Goal: Task Accomplishment & Management: Manage account settings

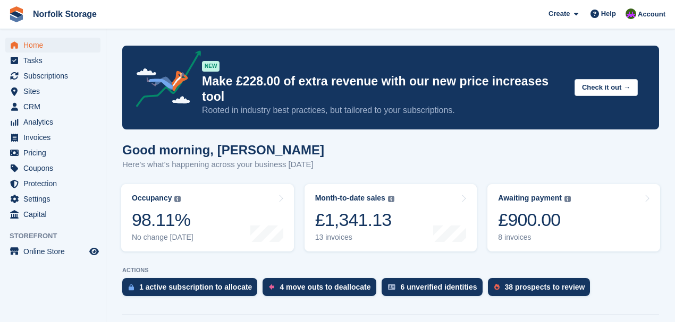
click at [42, 51] on span "Home" at bounding box center [55, 45] width 64 height 15
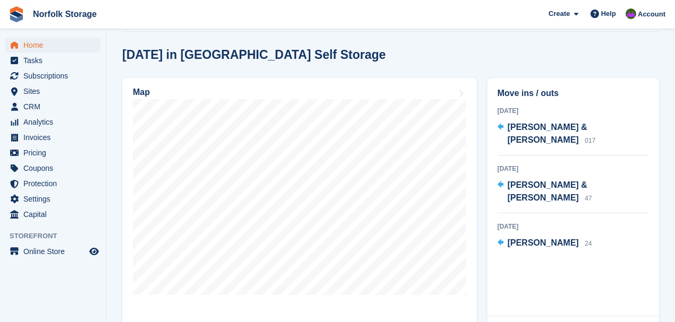
scroll to position [319, 0]
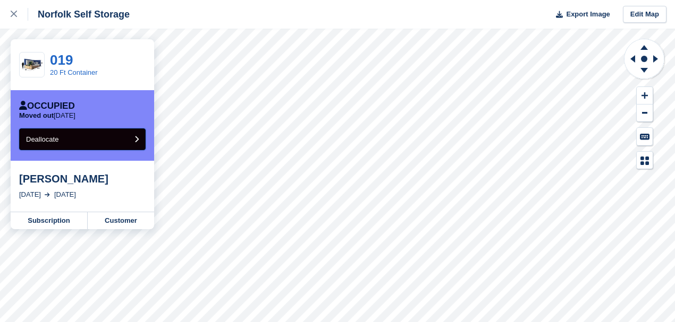
click at [69, 140] on button "Deallocate" at bounding box center [82, 140] width 126 height 22
click at [114, 133] on button "Deallocate" at bounding box center [82, 140] width 126 height 22
click at [97, 140] on button "Deallocate" at bounding box center [82, 140] width 126 height 22
click at [82, 143] on button "Deallocate" at bounding box center [82, 140] width 126 height 22
click at [79, 138] on button "Deallocate" at bounding box center [82, 140] width 126 height 22
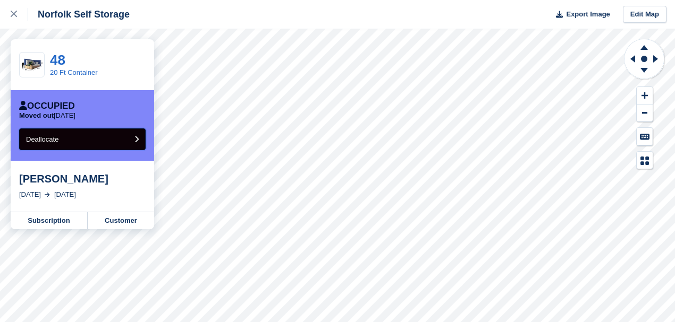
click at [53, 140] on span "Deallocate" at bounding box center [42, 139] width 32 height 8
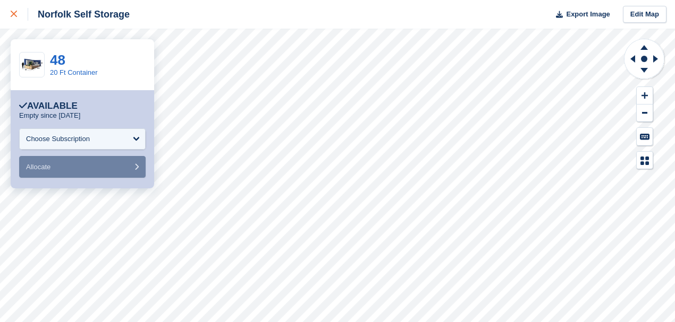
click at [16, 12] on icon at bounding box center [14, 14] width 6 height 6
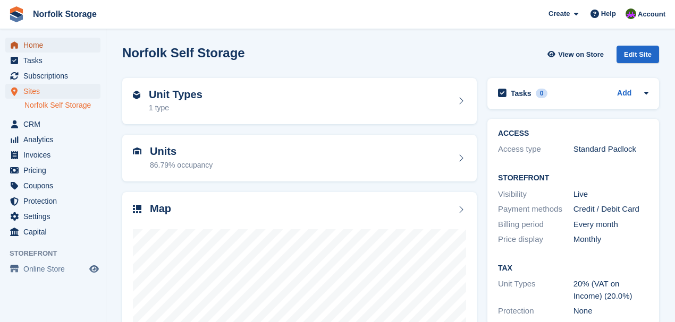
click at [35, 43] on span "Home" at bounding box center [55, 45] width 64 height 15
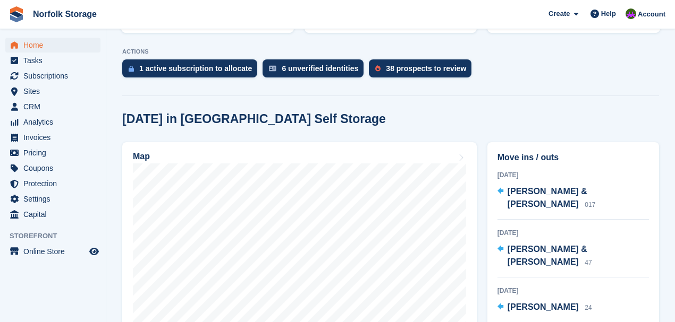
scroll to position [212, 0]
